Goal: Task Accomplishment & Management: Complete application form

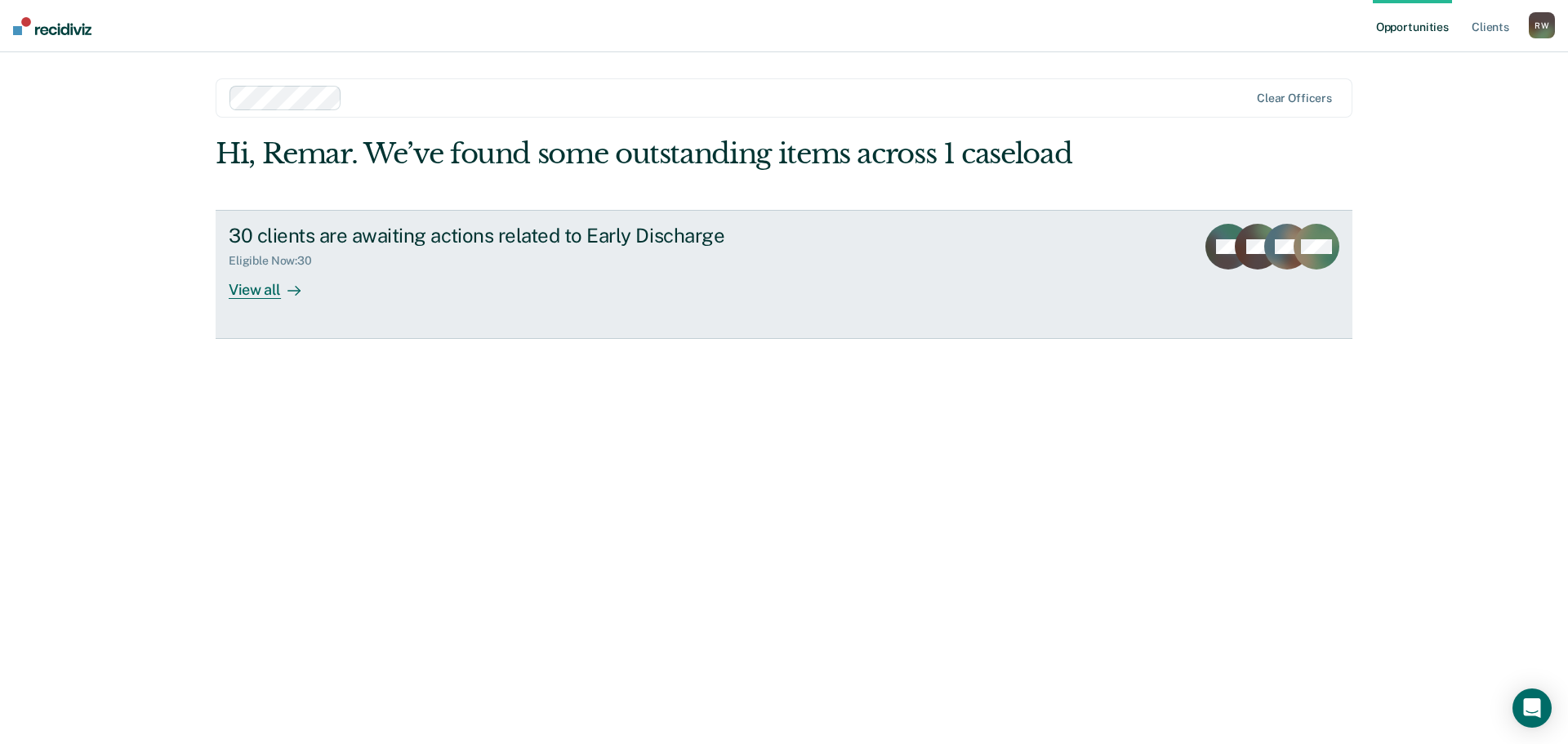
click at [257, 291] on div "View all" at bounding box center [274, 282] width 92 height 31
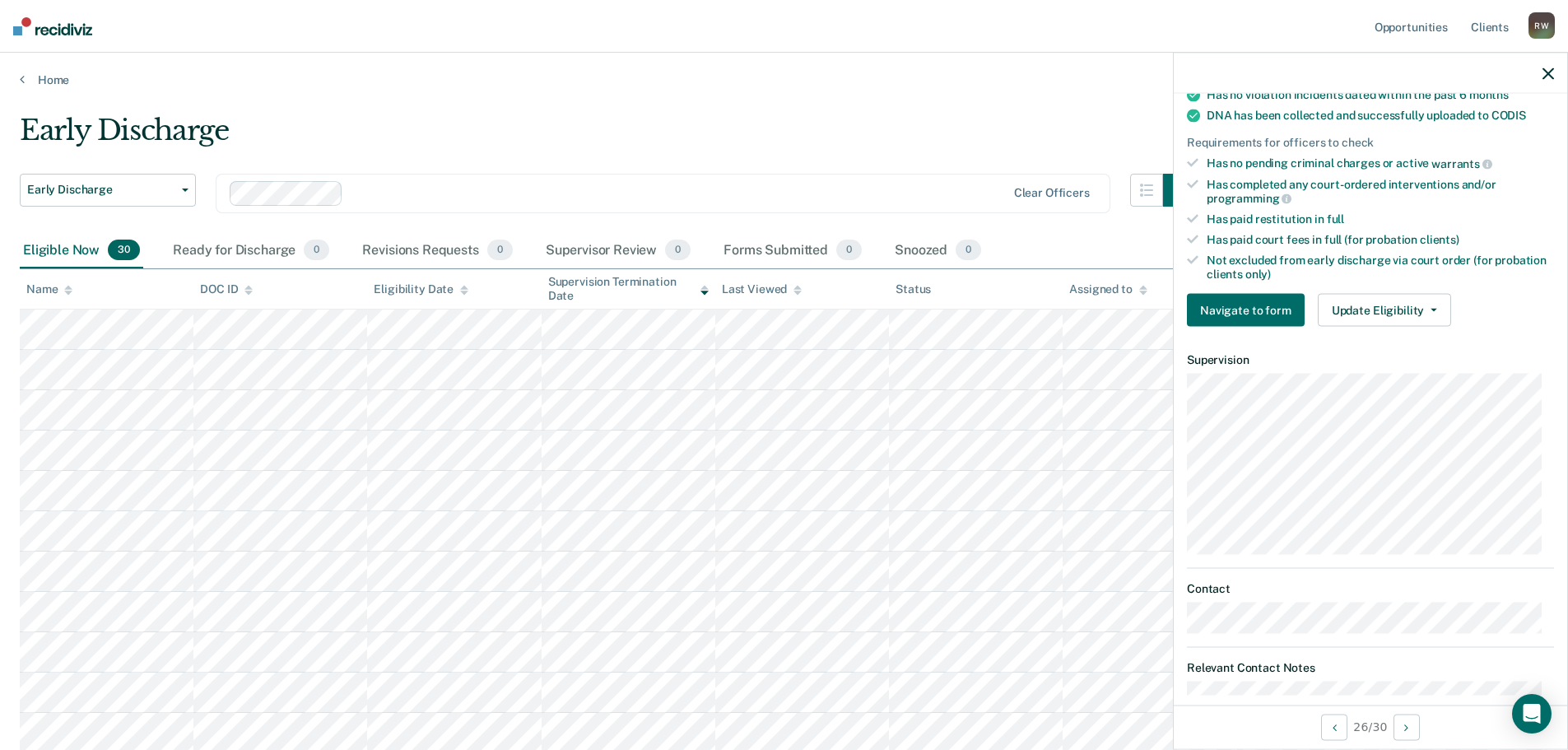
scroll to position [391, 0]
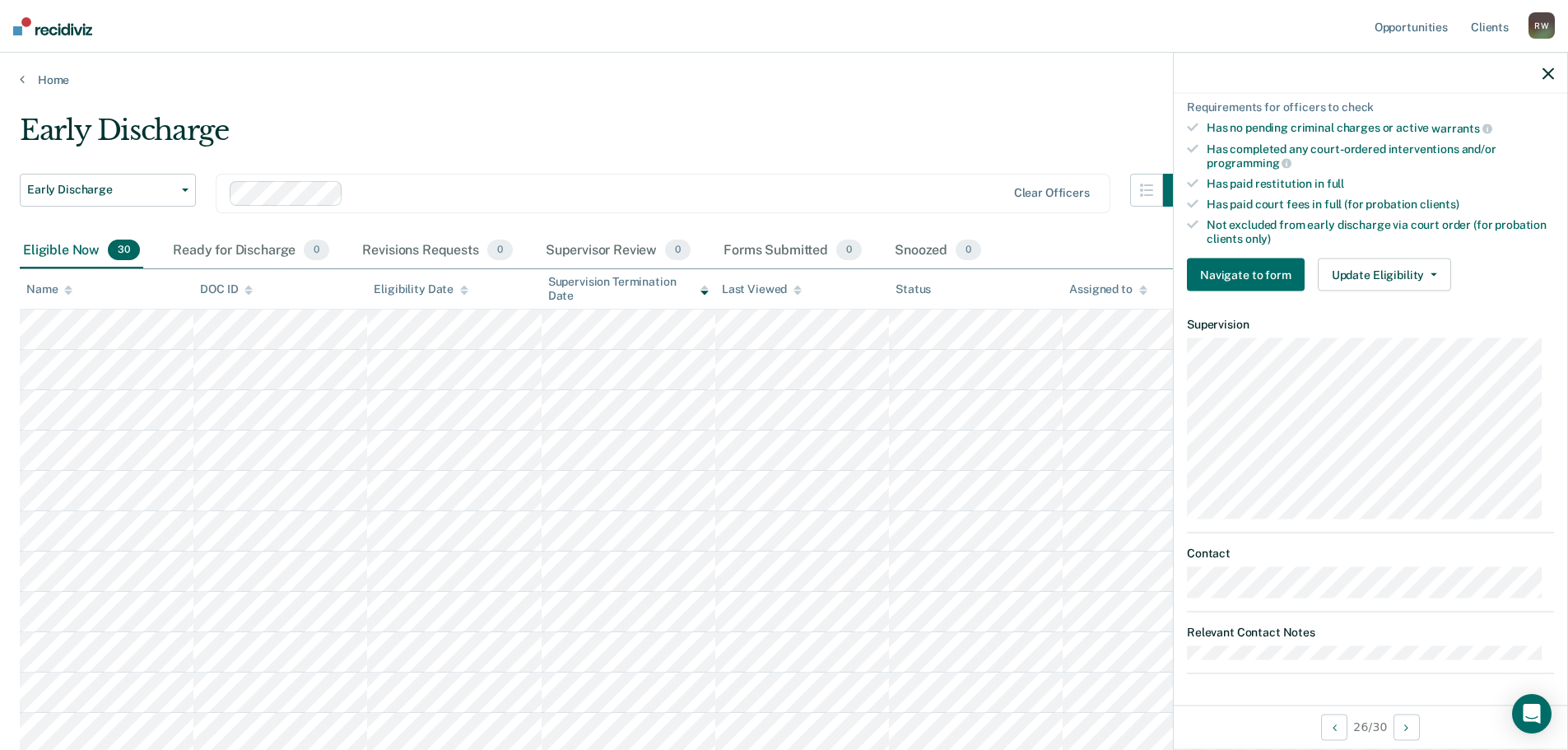
click at [505, 140] on div "Early Discharge" at bounding box center [608, 136] width 1177 height 47
click at [1548, 70] on icon "button" at bounding box center [1549, 73] width 12 height 12
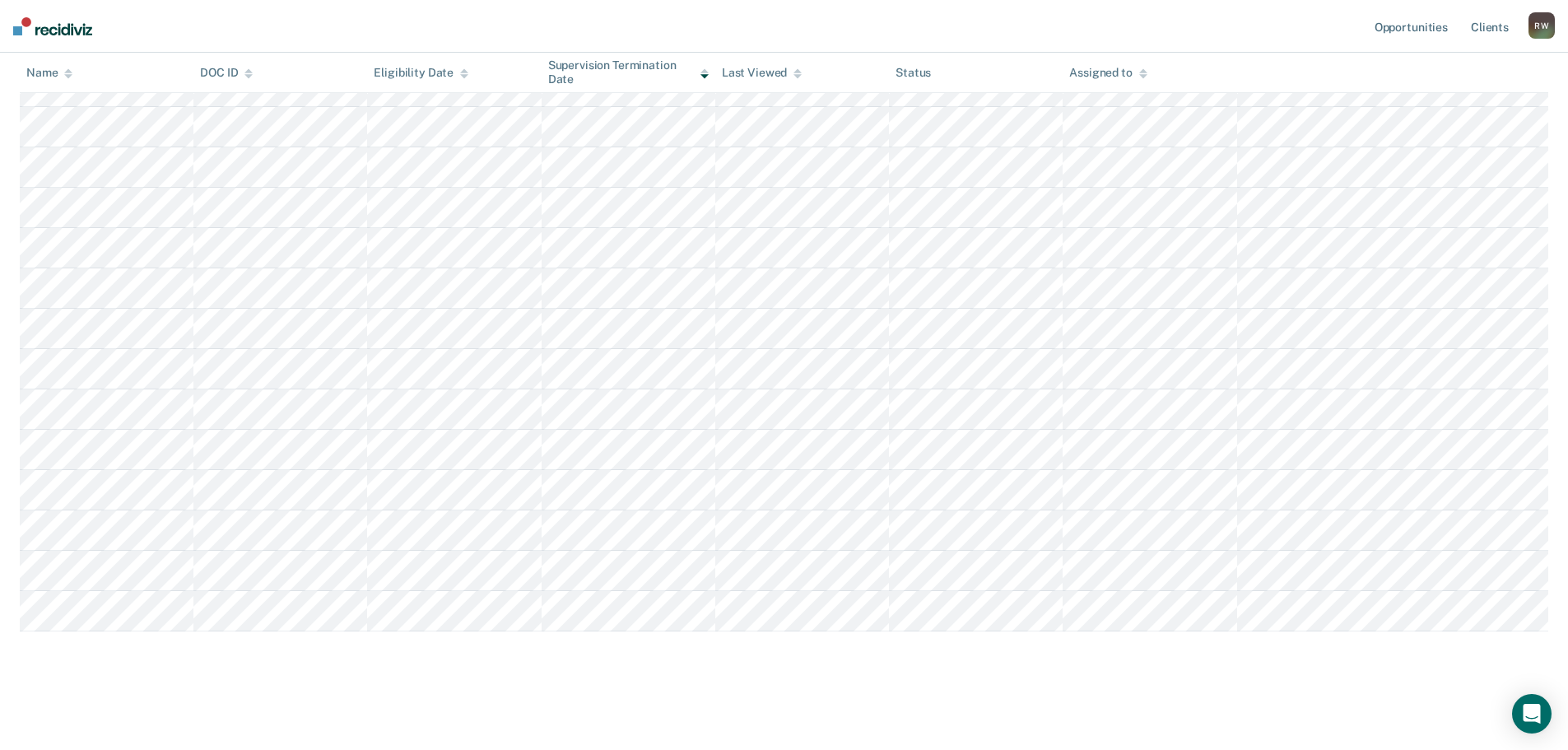
scroll to position [0, 0]
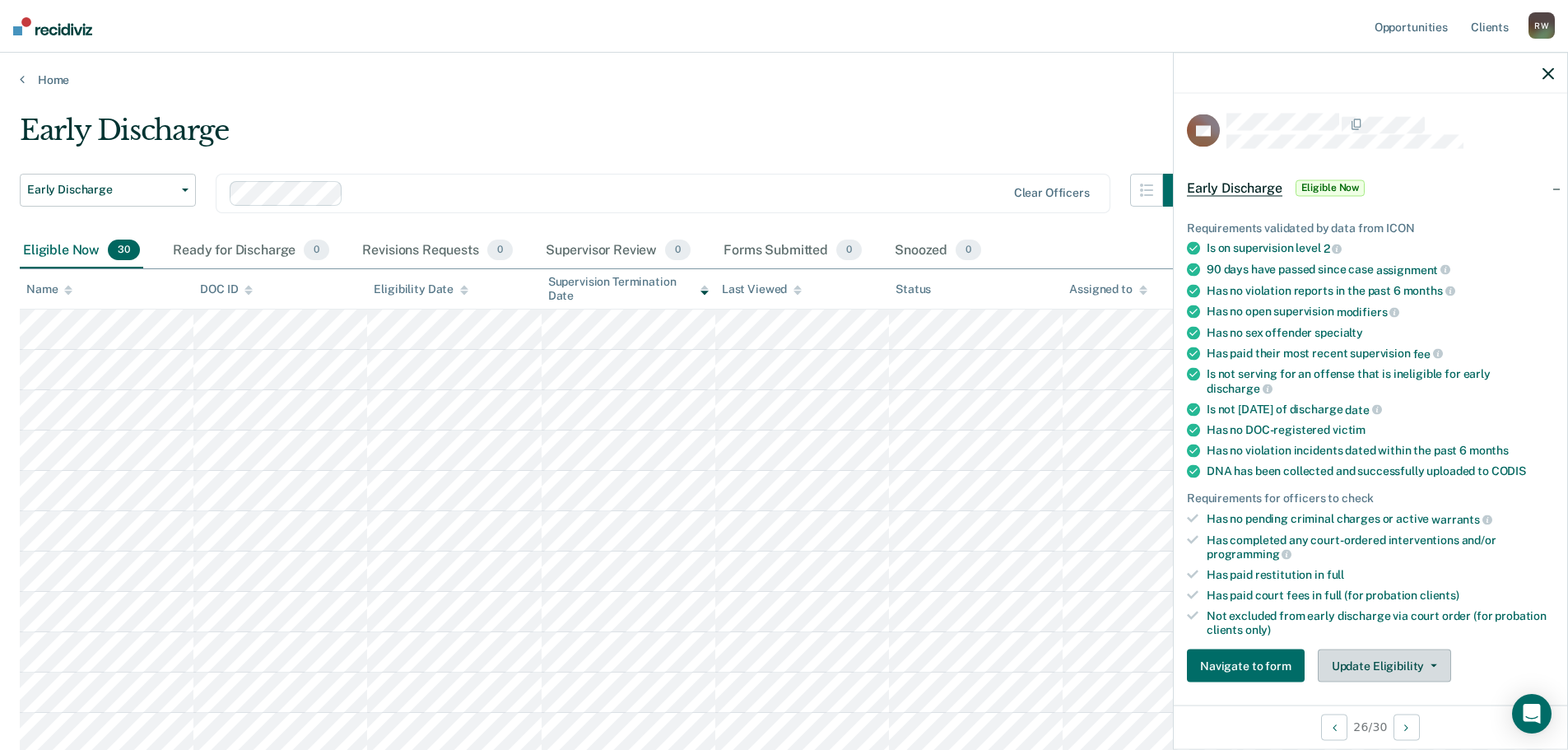
click at [1432, 664] on icon "button" at bounding box center [1434, 665] width 7 height 3
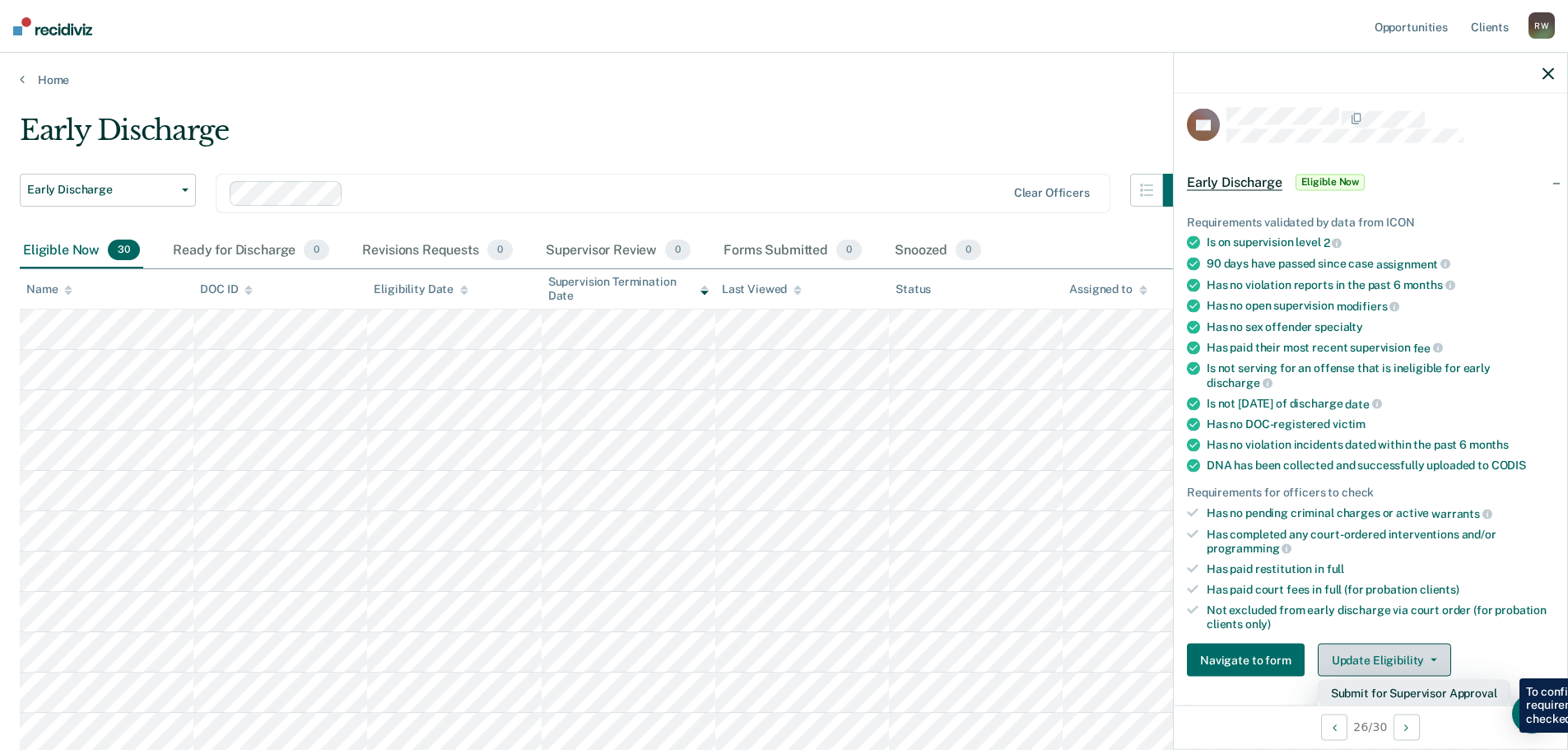
scroll to position [391, 0]
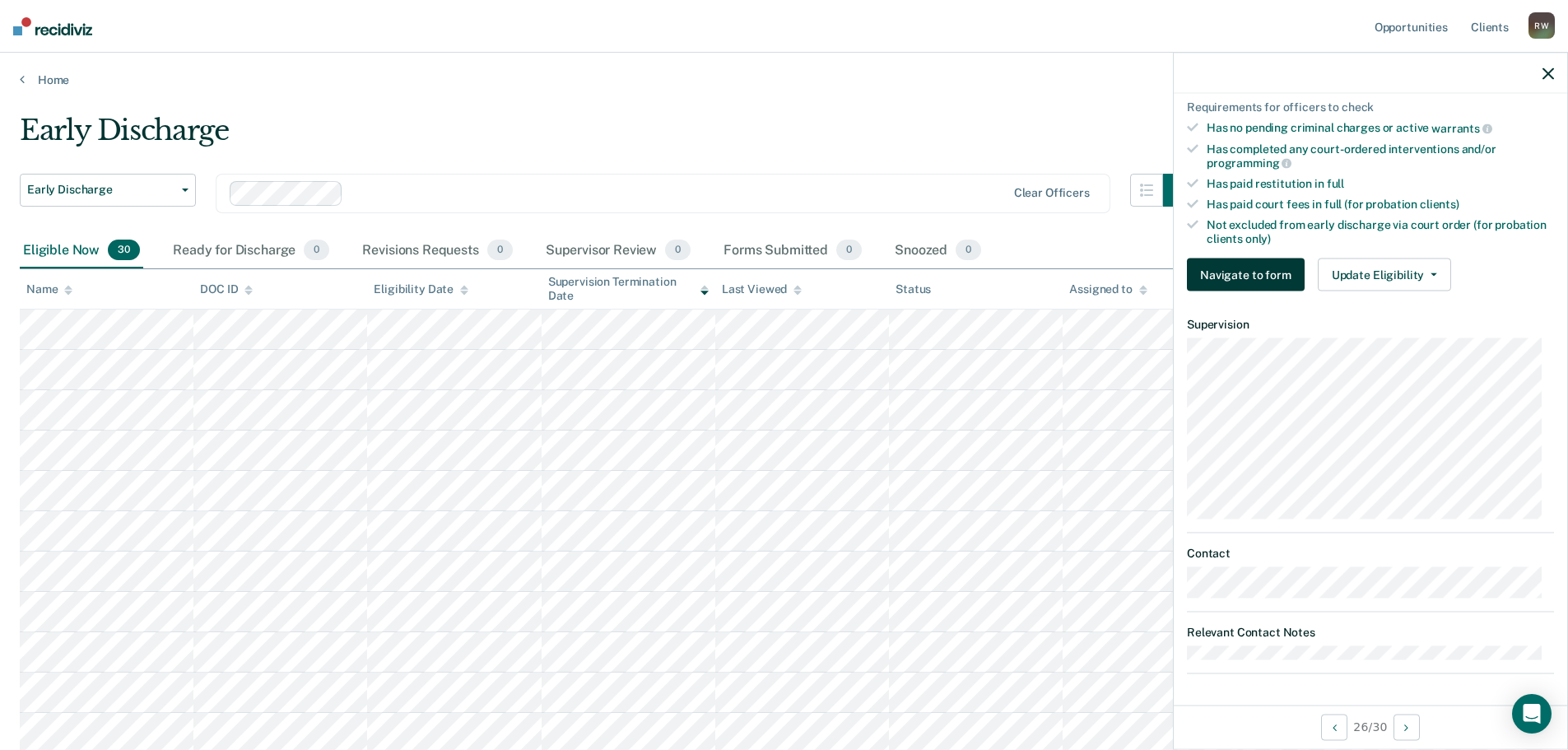
click at [1219, 273] on button "Navigate to form" at bounding box center [1245, 274] width 118 height 33
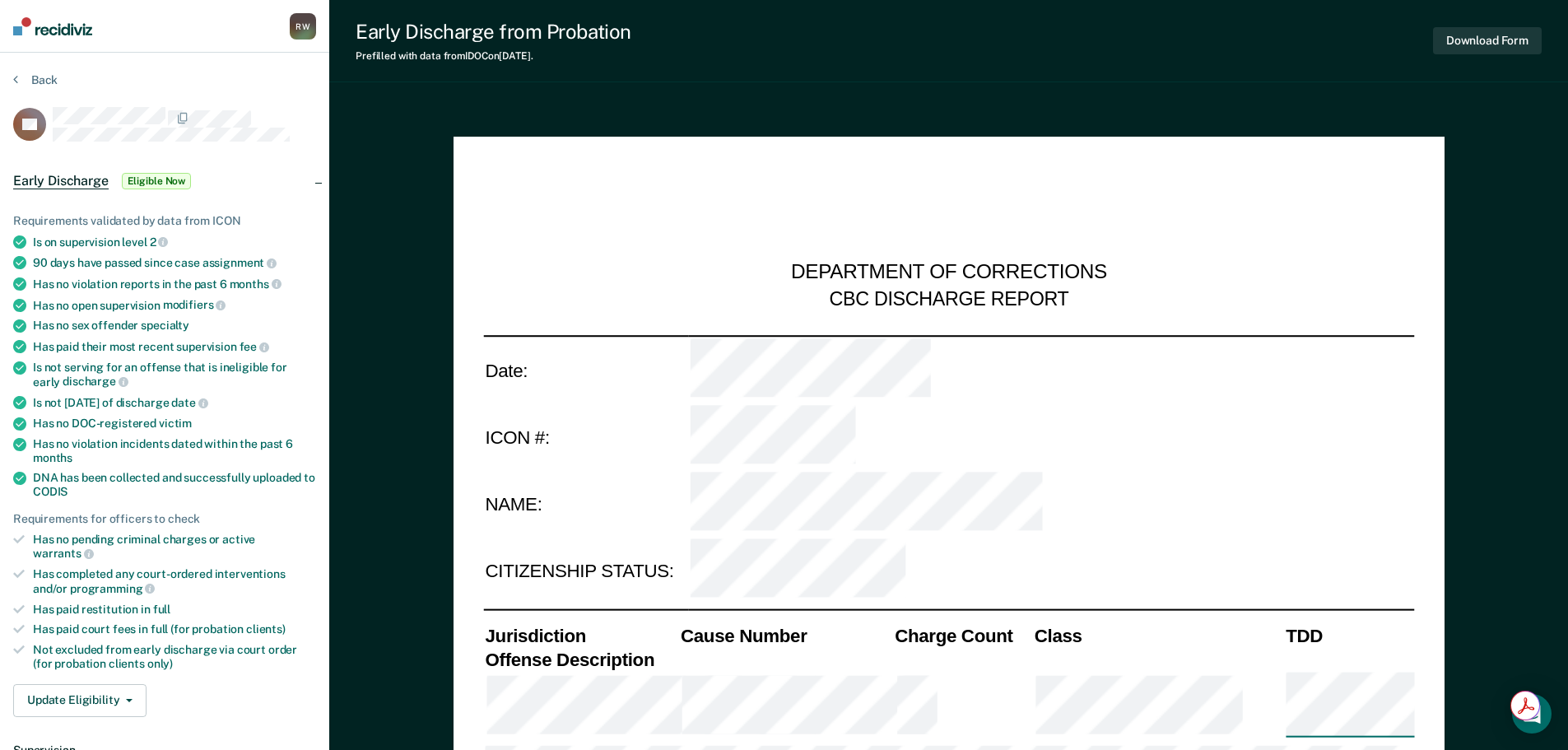
type textarea "x"
click at [108, 39] on nav "[PERSON_NAME] Profile How it works Log Out" at bounding box center [165, 26] width 329 height 53
click at [216, 21] on nav "[PERSON_NAME] Profile How it works Log Out" at bounding box center [165, 26] width 329 height 53
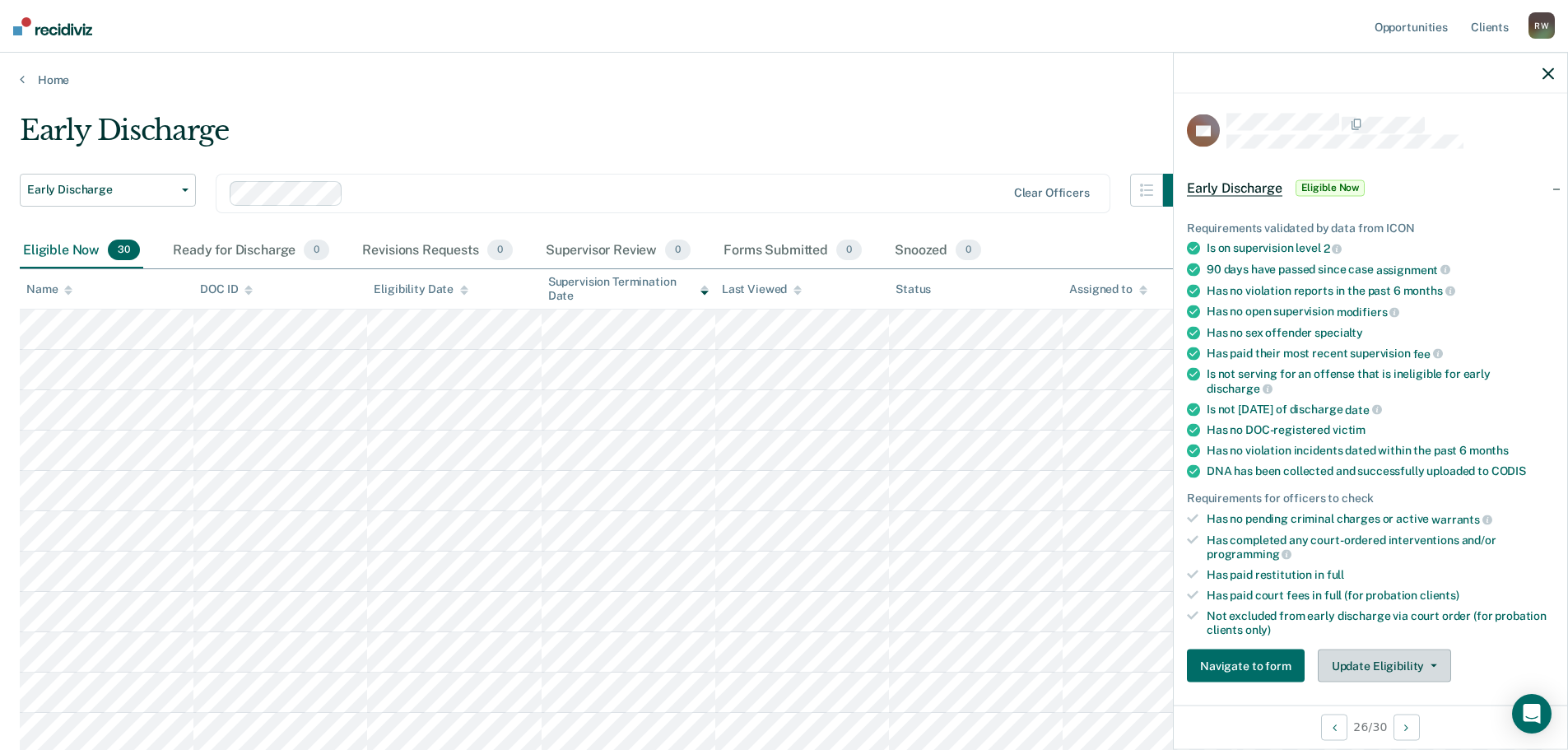
click at [1407, 665] on button "Update Eligibility" at bounding box center [1384, 666] width 133 height 33
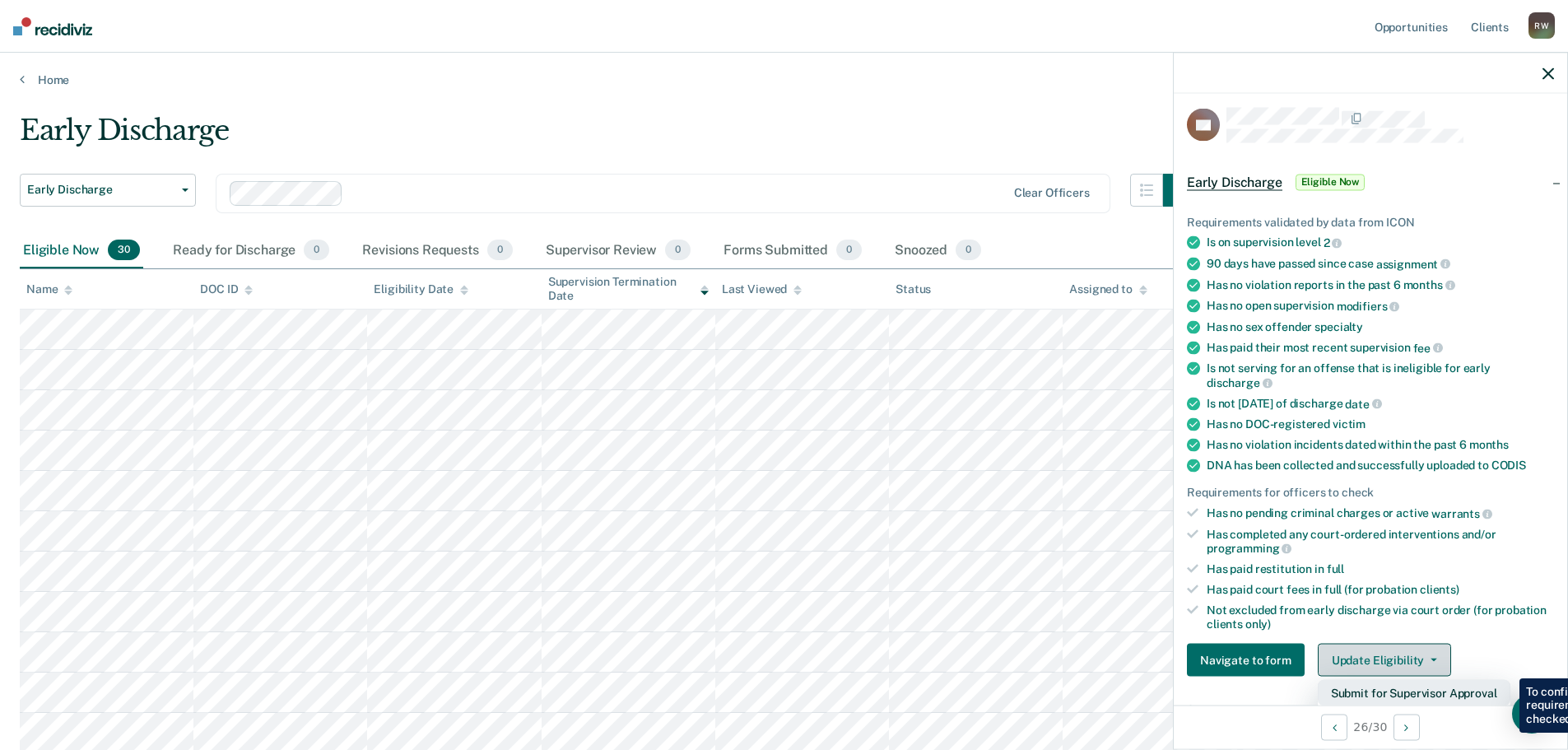
scroll to position [308, 0]
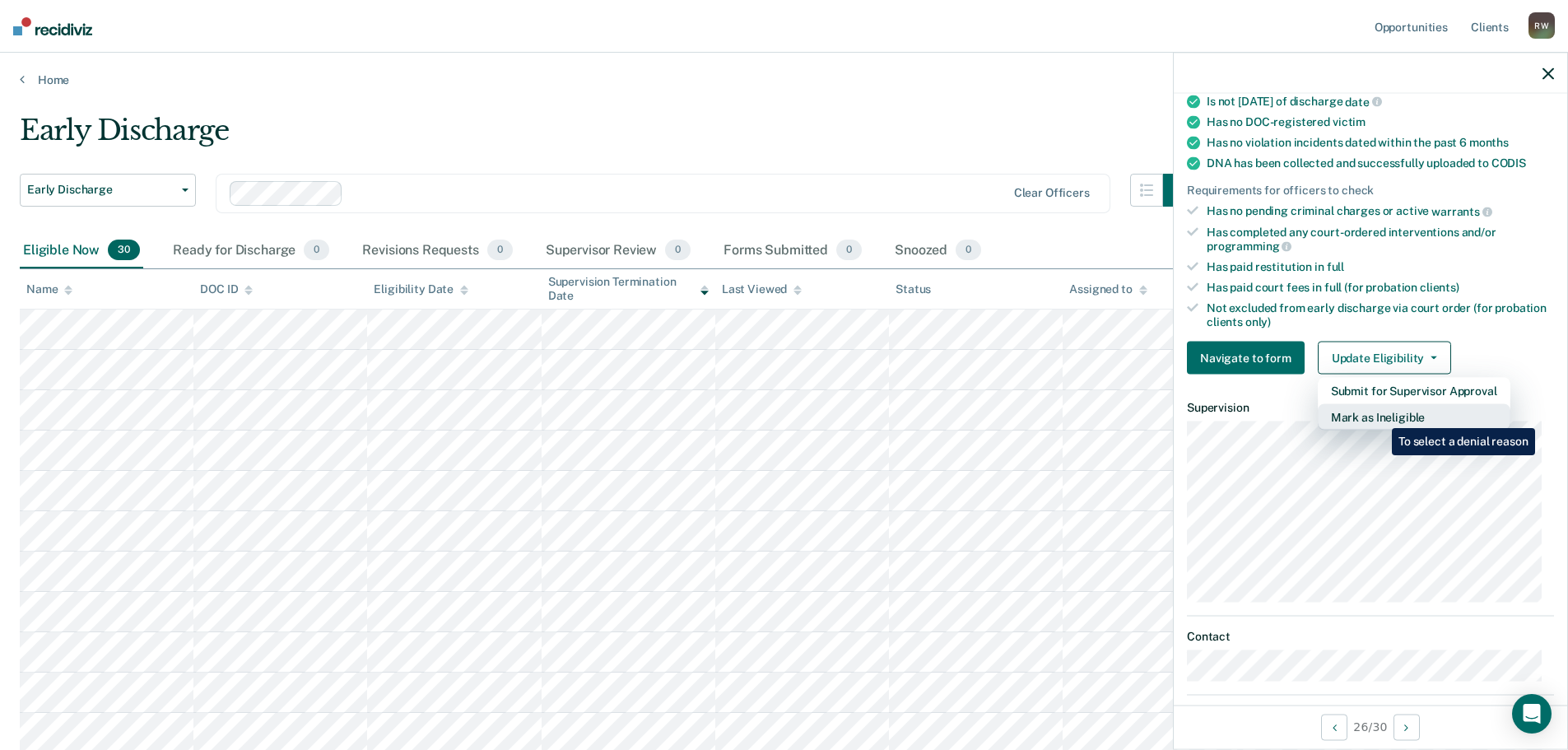
click at [1379, 416] on button "Mark as Ineligible" at bounding box center [1414, 417] width 193 height 27
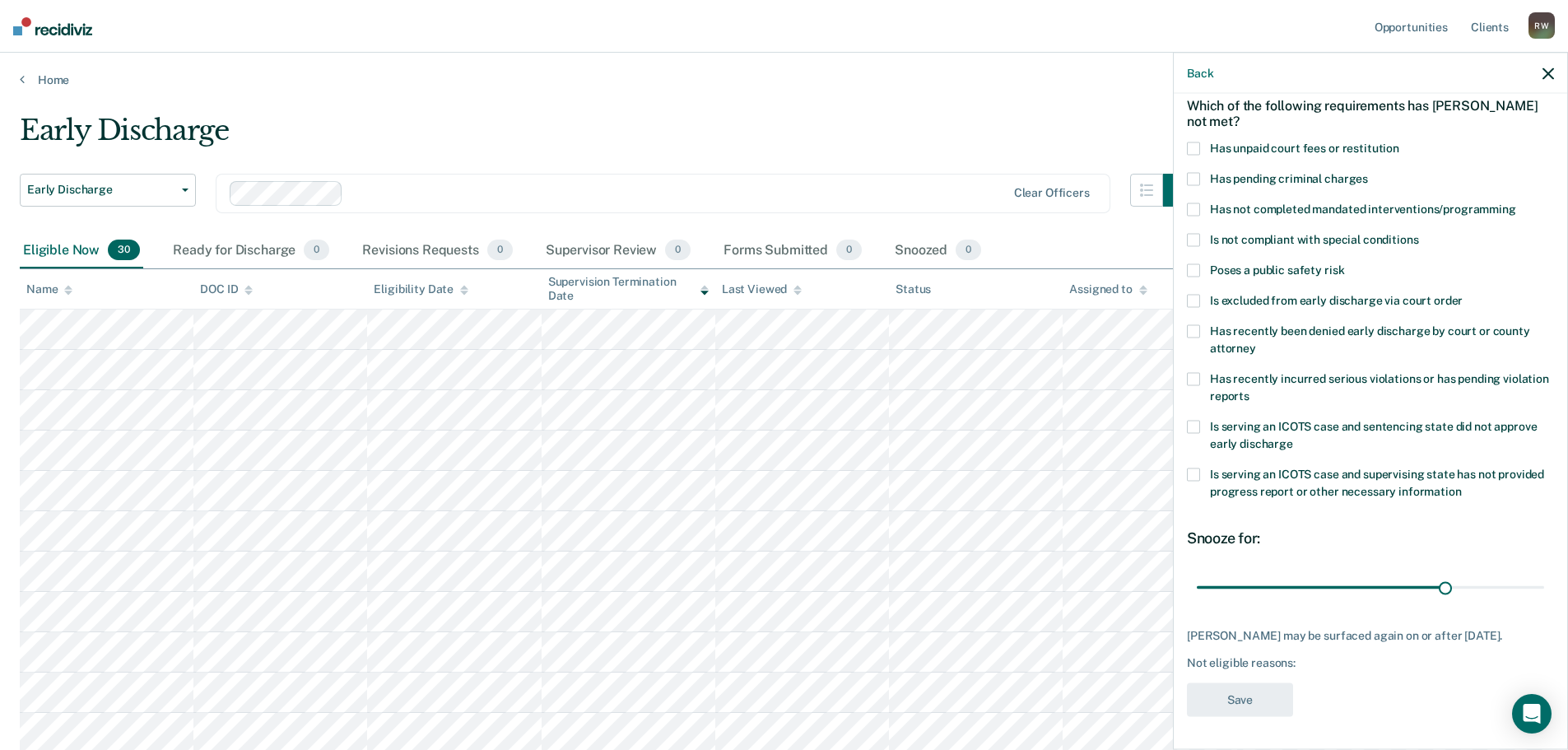
click at [1194, 142] on span at bounding box center [1193, 148] width 13 height 13
click at [1399, 142] on input "Has unpaid court fees or restitution" at bounding box center [1399, 142] width 0 height 0
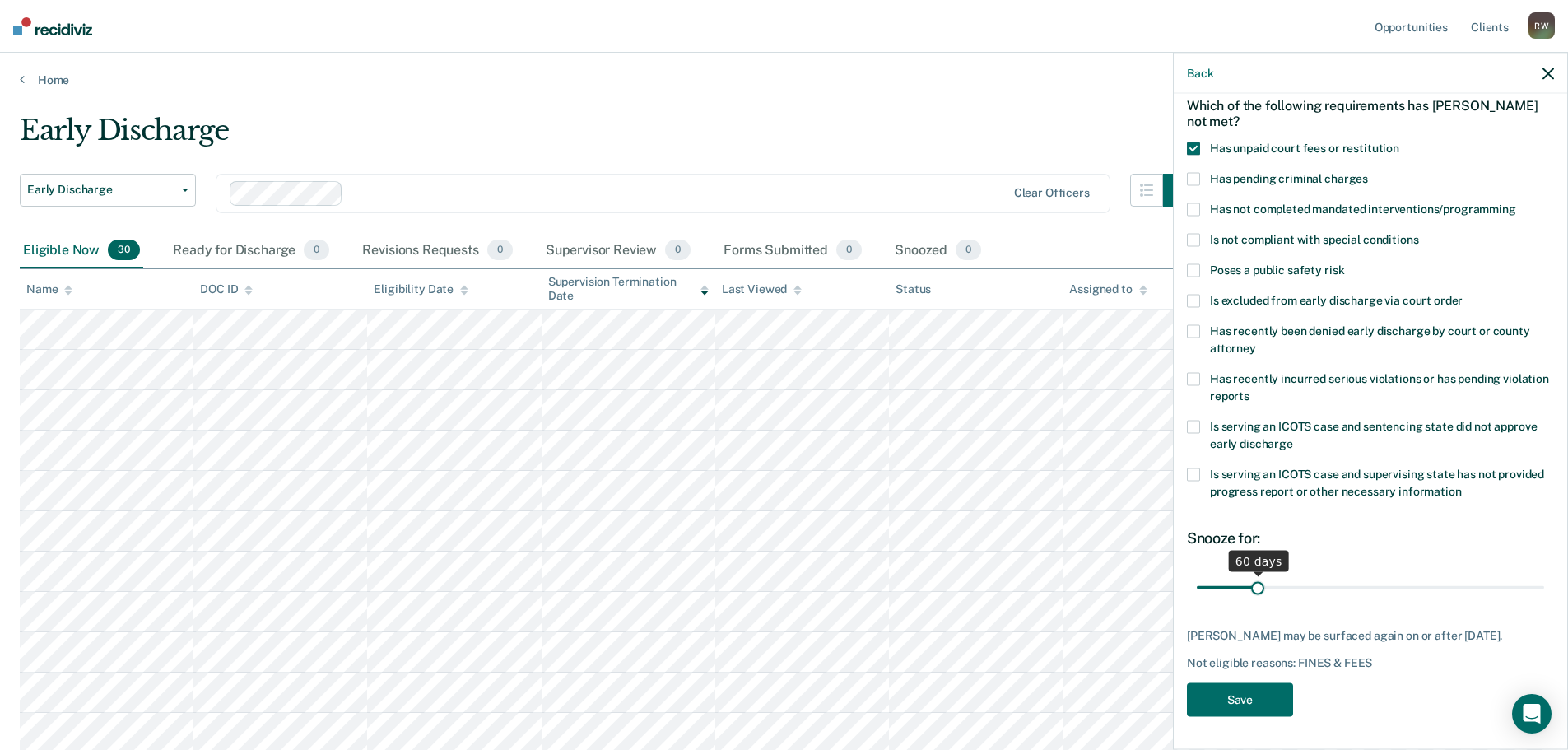
drag, startPoint x: 1230, startPoint y: 572, endPoint x: 1255, endPoint y: 567, distance: 25.5
click at [1255, 572] on input "range" at bounding box center [1371, 586] width 347 height 29
drag, startPoint x: 1254, startPoint y: 557, endPoint x: 1240, endPoint y: 557, distance: 14.0
click at [1258, 557] on div "60 days" at bounding box center [1258, 561] width 0 height 22
drag, startPoint x: 1255, startPoint y: 574, endPoint x: 1240, endPoint y: 577, distance: 15.3
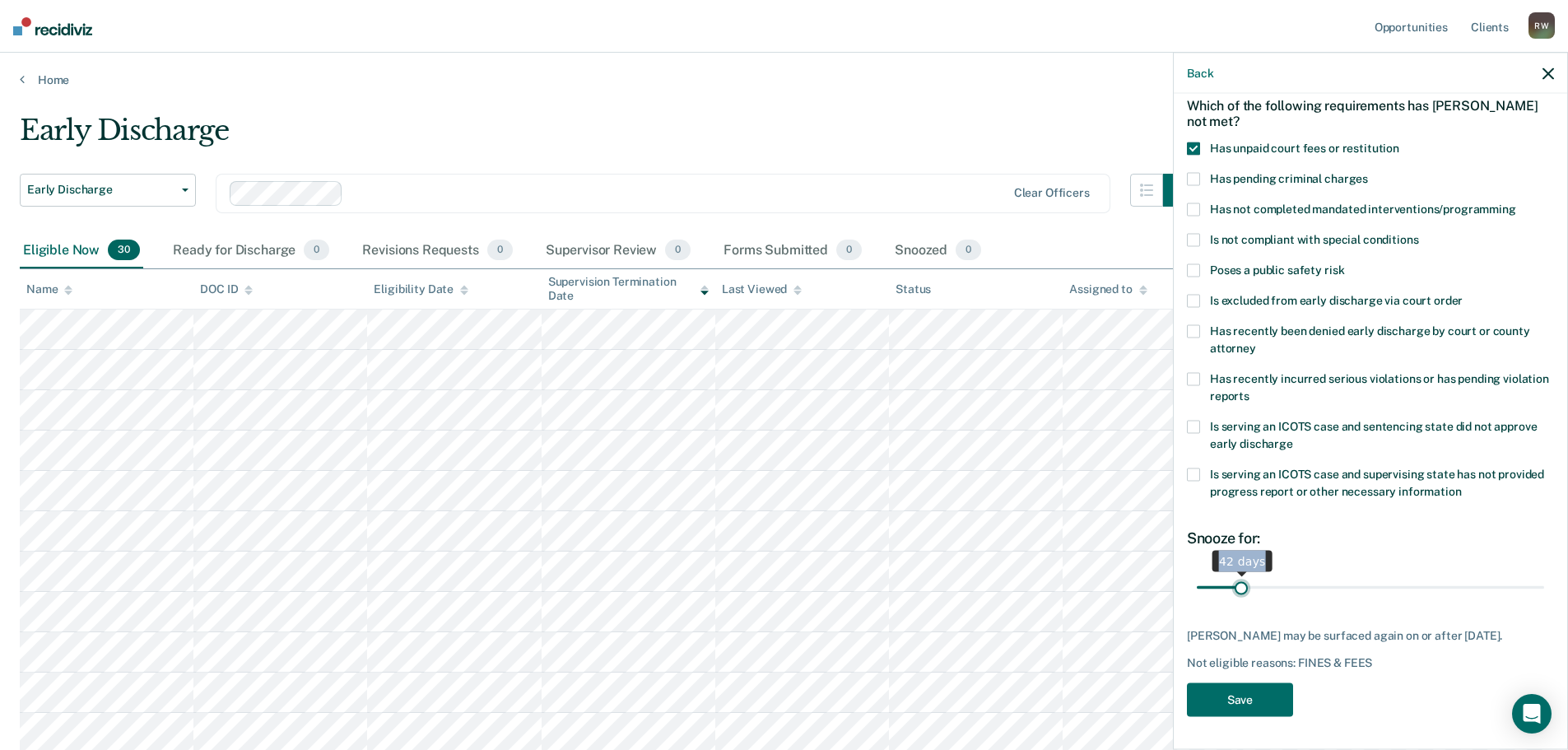
click at [1240, 577] on input "range" at bounding box center [1371, 586] width 347 height 29
type input "40"
click at [1239, 572] on input "range" at bounding box center [1371, 586] width 347 height 29
click at [1245, 550] on div "40 days" at bounding box center [1241, 561] width 61 height 22
drag, startPoint x: 1235, startPoint y: 544, endPoint x: 1213, endPoint y: 549, distance: 22.6
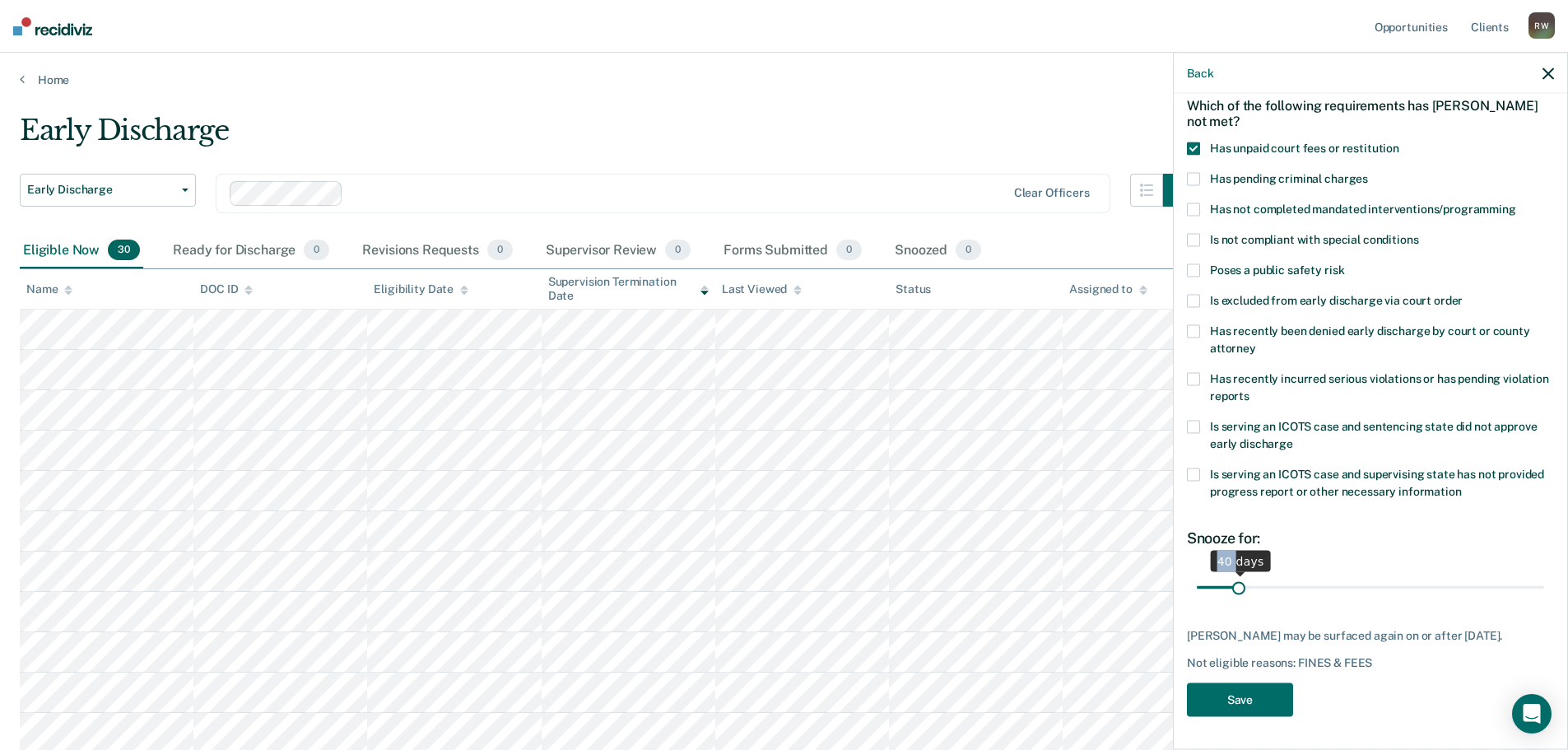
click at [1213, 550] on div "40 days" at bounding box center [1241, 561] width 61 height 22
click at [1240, 692] on button "Save" at bounding box center [1240, 699] width 106 height 34
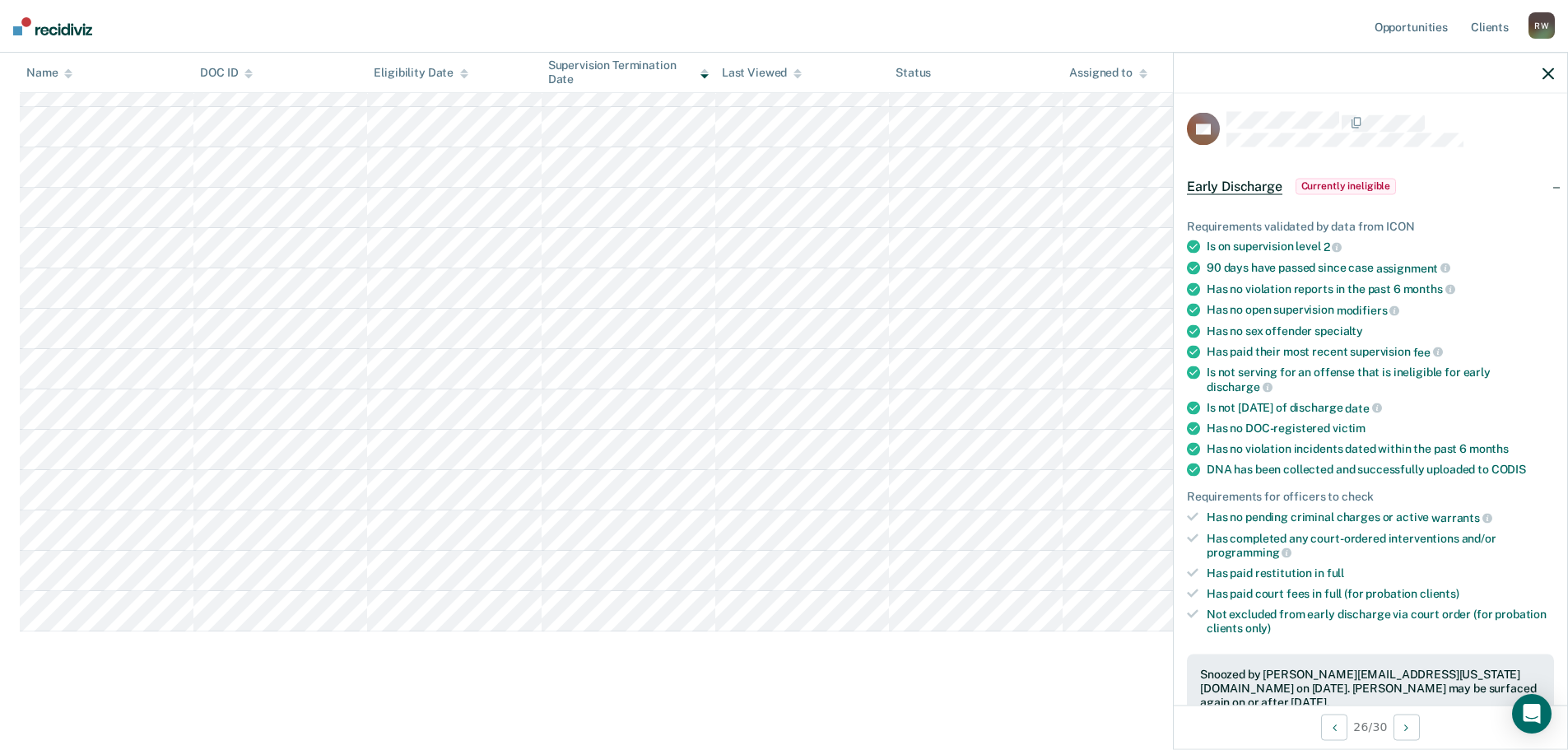
scroll to position [0, 0]
click at [1547, 75] on icon "button" at bounding box center [1549, 73] width 12 height 12
